Goal: Task Accomplishment & Management: Use online tool/utility

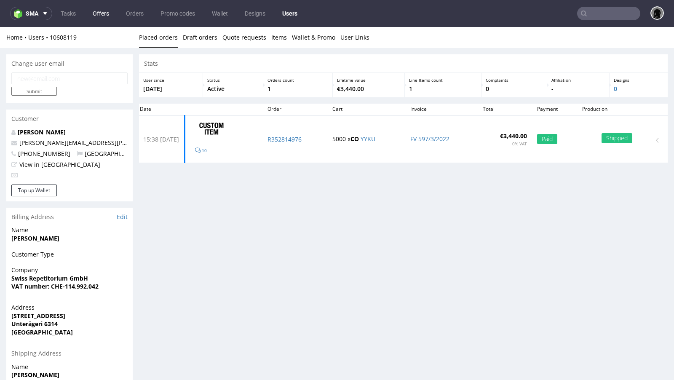
click at [103, 14] on link "Offers" at bounding box center [101, 13] width 27 height 13
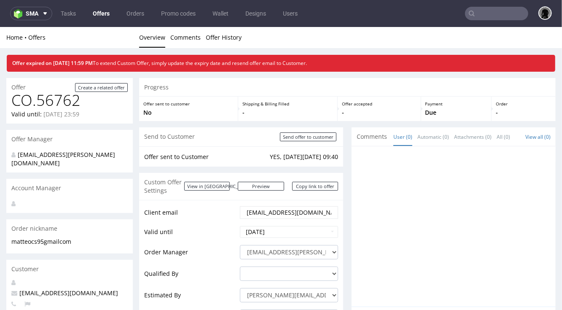
scroll to position [16, 0]
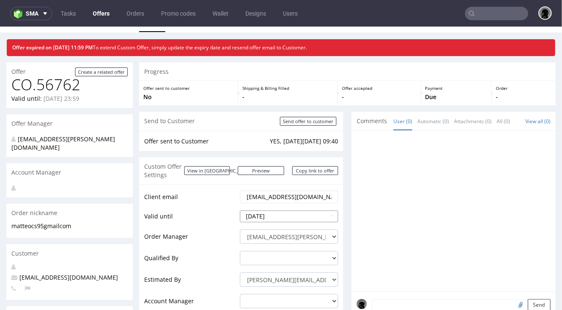
click at [278, 210] on input "[DATE]" at bounding box center [289, 216] width 98 height 12
click at [198, 197] on td "Client email" at bounding box center [191, 199] width 94 height 20
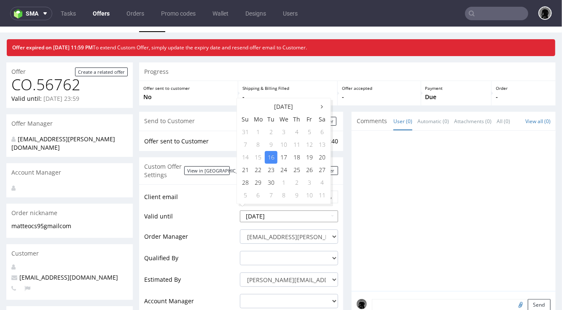
click at [265, 210] on input "2025-09-16" at bounding box center [289, 216] width 98 height 12
click at [270, 169] on td "23" at bounding box center [271, 169] width 13 height 13
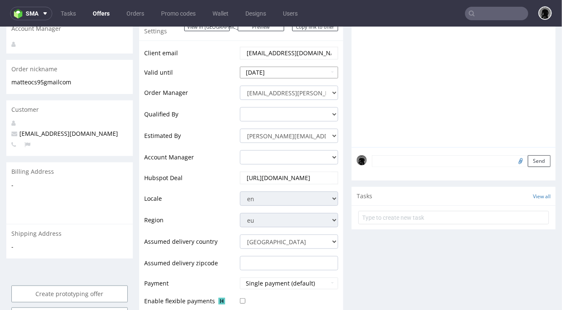
scroll to position [167, 0]
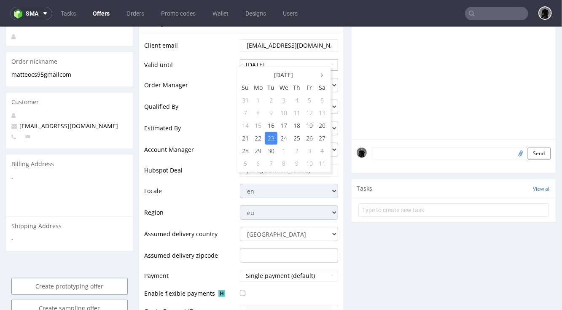
click at [281, 59] on input "2025-09-23" at bounding box center [289, 65] width 98 height 12
click at [297, 134] on td "25" at bounding box center [296, 137] width 13 height 13
type input "2025-09-25"
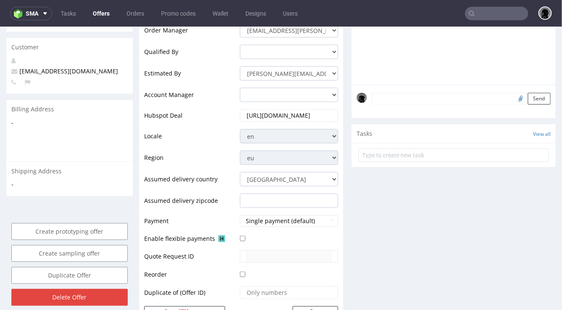
scroll to position [338, 0]
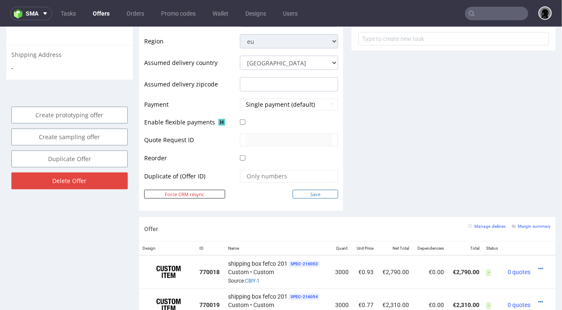
click at [310, 189] on input "Save" at bounding box center [315, 193] width 46 height 9
type input "In progress..."
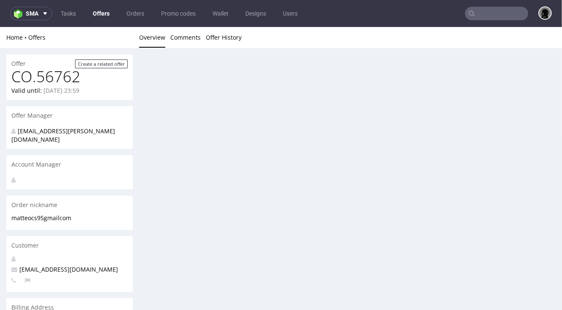
scroll to position [0, 0]
